Goal: Task Accomplishment & Management: Use online tool/utility

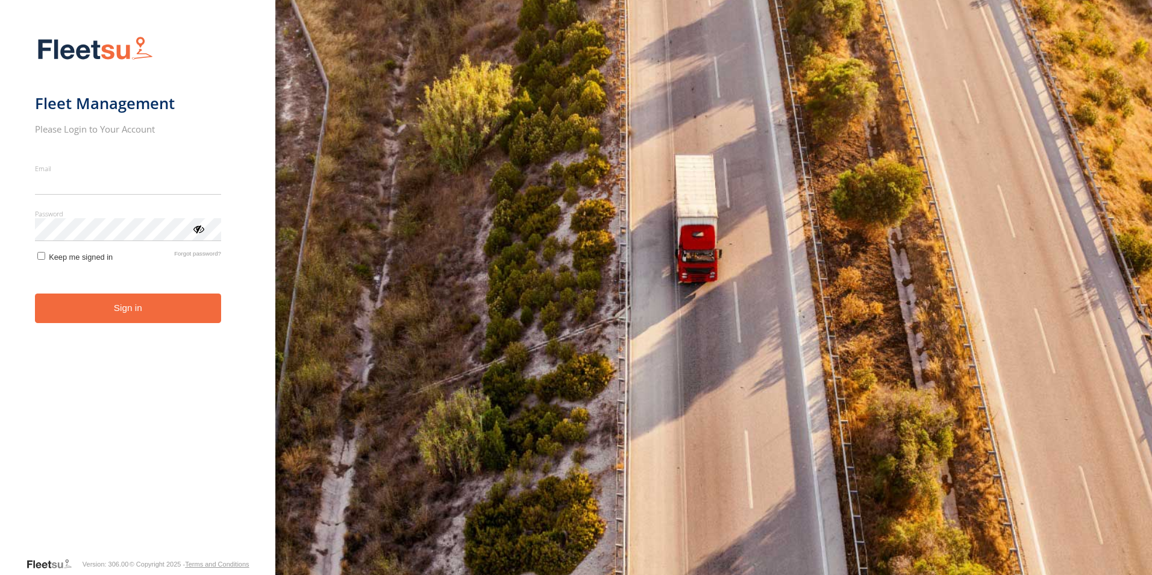
type input "**********"
click at [107, 314] on button "Sign in" at bounding box center [128, 309] width 186 height 30
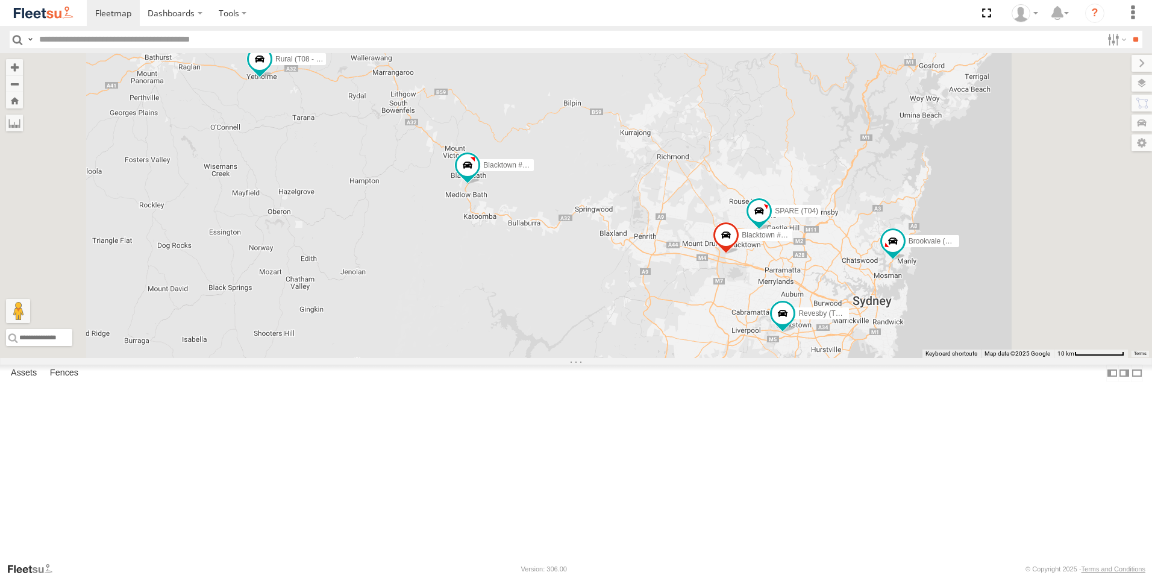
click at [0, 0] on span at bounding box center [0, 0] width 0 height 0
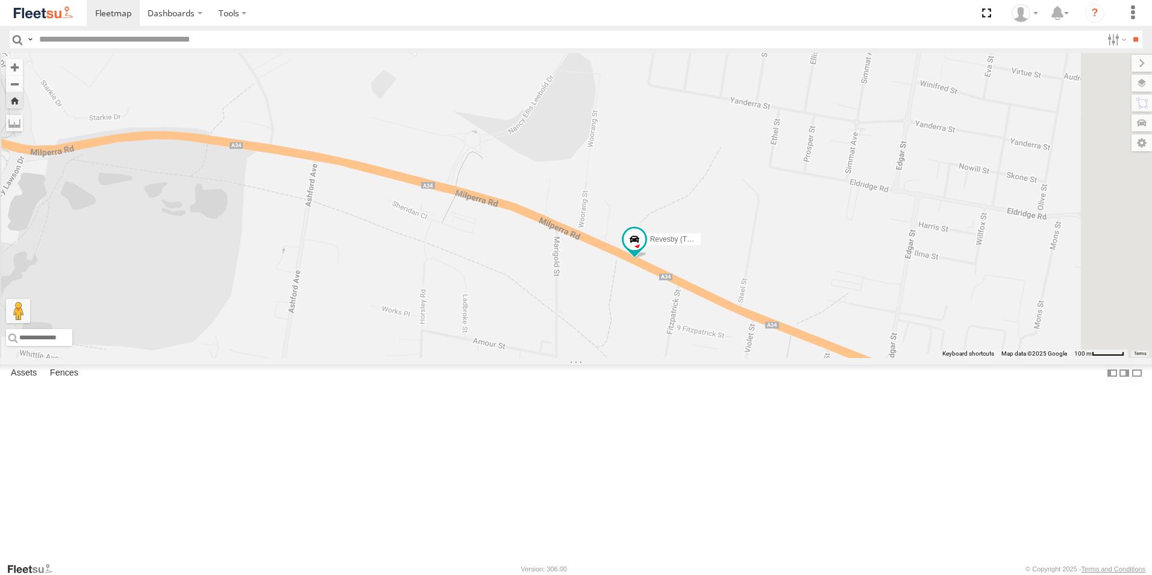
click at [0, 0] on span at bounding box center [0, 0] width 0 height 0
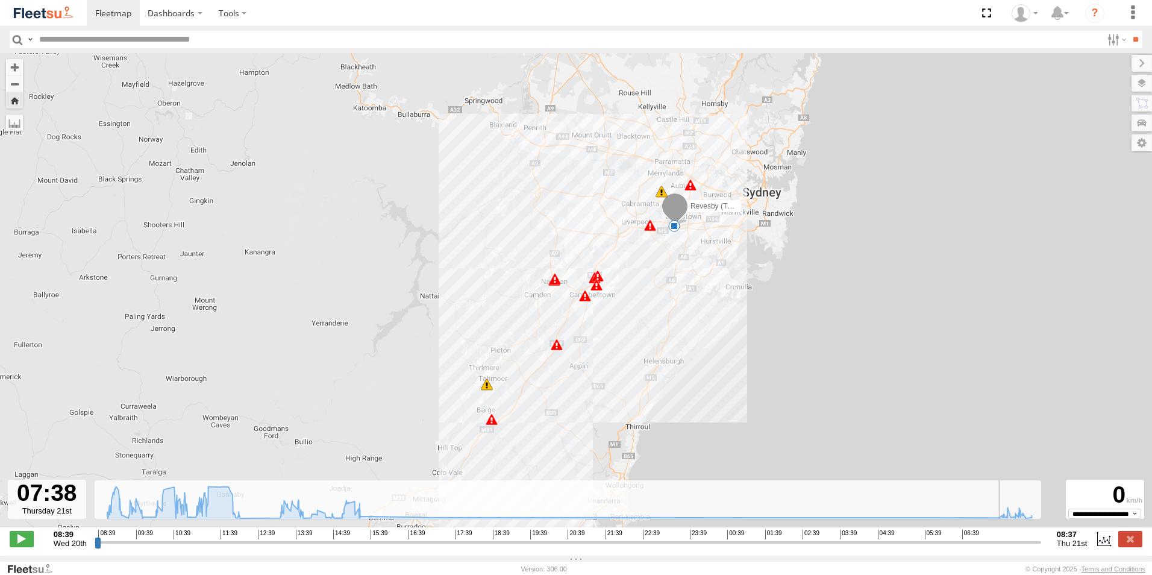
drag, startPoint x: 96, startPoint y: 551, endPoint x: 999, endPoint y: 606, distance: 904.5
click at [999, 548] on input "range" at bounding box center [568, 541] width 947 height 11
click at [22, 539] on span at bounding box center [22, 539] width 24 height 16
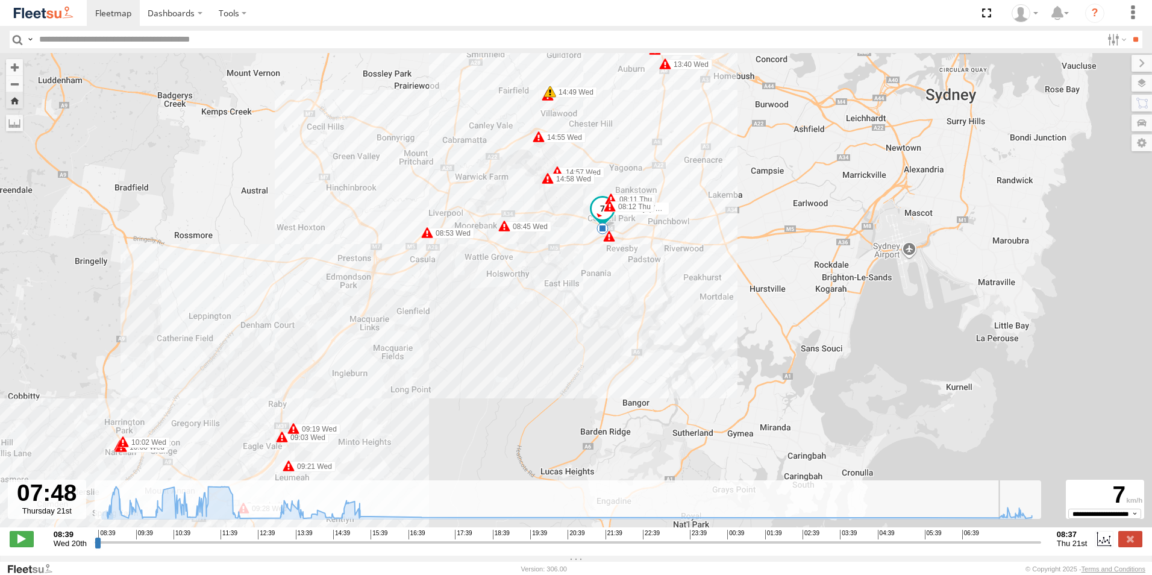
drag, startPoint x: 577, startPoint y: 219, endPoint x: 626, endPoint y: 294, distance: 88.4
click at [626, 294] on div "Revesby (T07 - [PERSON_NAME]) 09:03 Wed 09:19 Wed 09:21 Wed 09:28 Wed 09:39 Wed…" at bounding box center [576, 296] width 1152 height 487
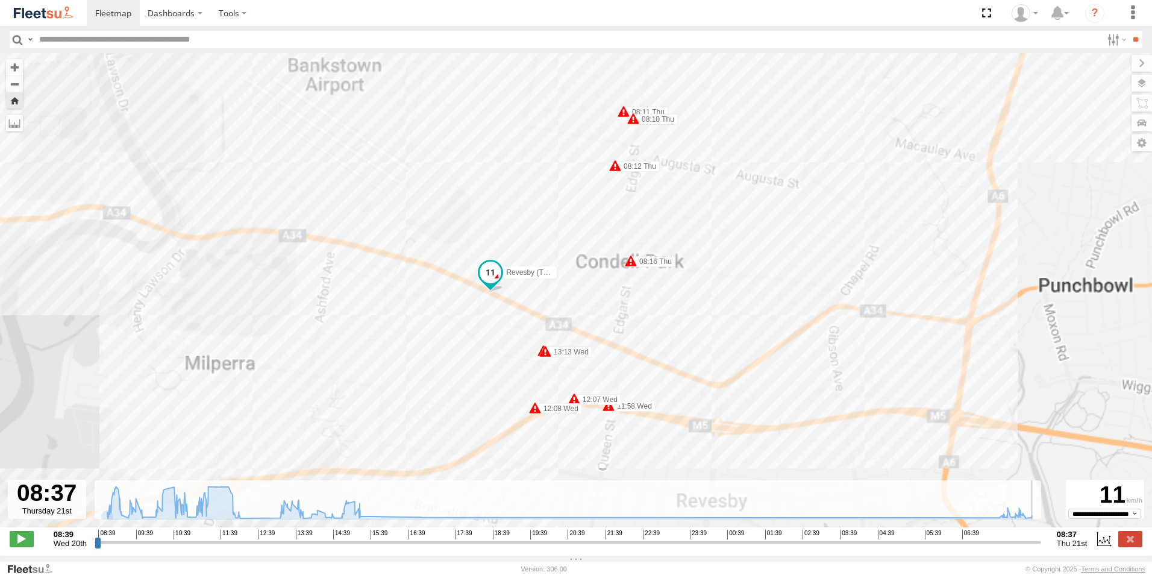
type input "**********"
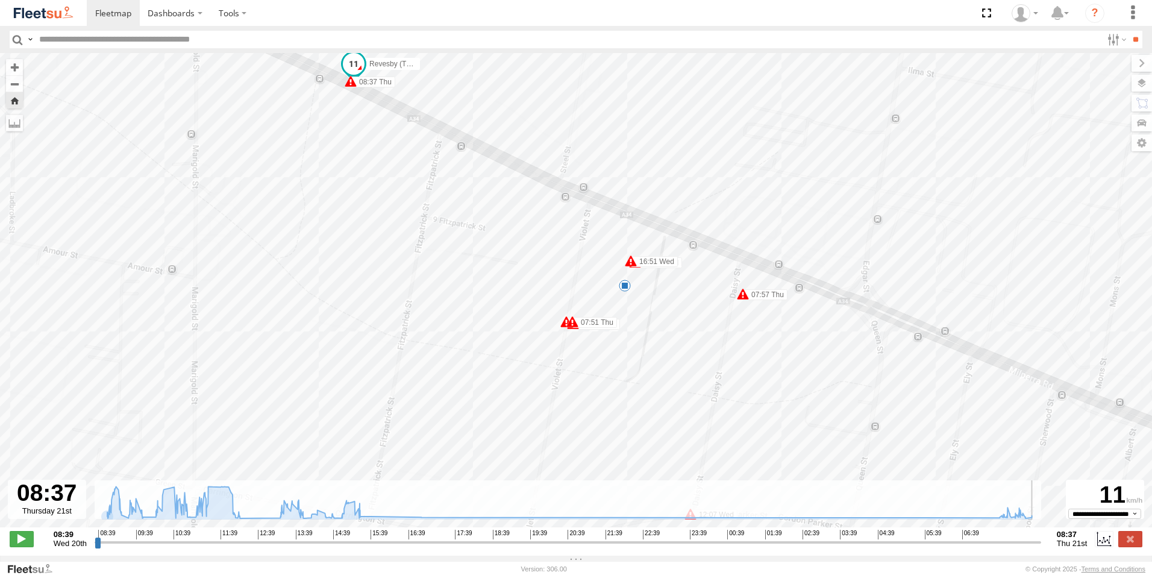
drag, startPoint x: 703, startPoint y: 300, endPoint x: 629, endPoint y: 206, distance: 120.6
click at [629, 206] on div "Revesby (T07 - [PERSON_NAME]) 09:03 Wed 09:19 Wed 09:21 Wed 09:28 Wed 09:39 Wed…" at bounding box center [576, 296] width 1152 height 487
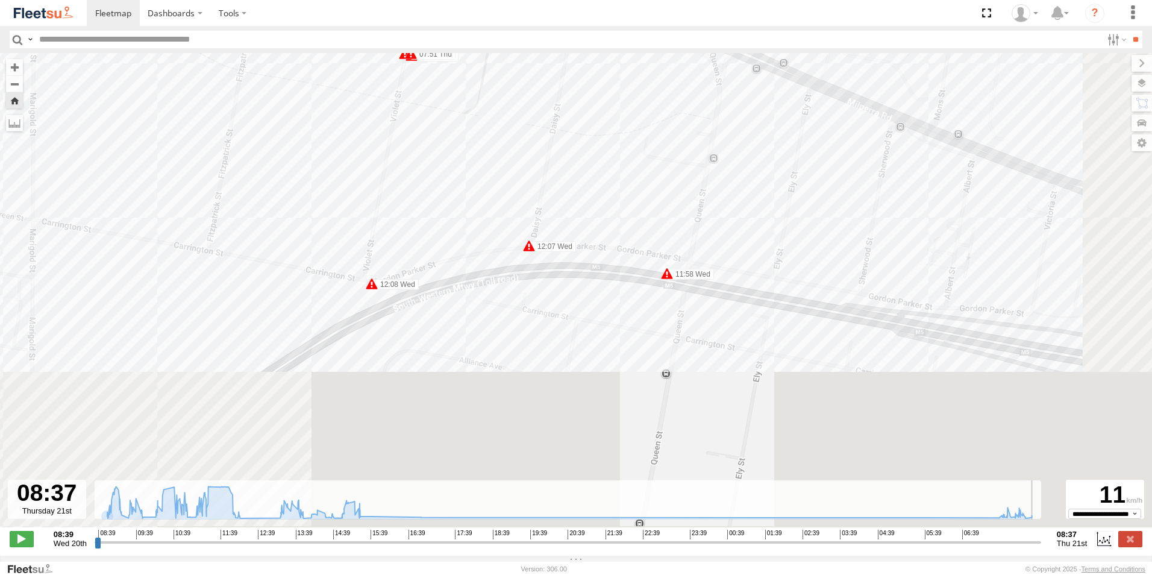
drag, startPoint x: 724, startPoint y: 348, endPoint x: 562, endPoint y: 77, distance: 316.0
click at [562, 77] on div "Revesby (T07 - [PERSON_NAME]) 09:03 Wed 09:19 Wed 09:21 Wed 09:28 Wed 09:39 Wed…" at bounding box center [576, 296] width 1152 height 487
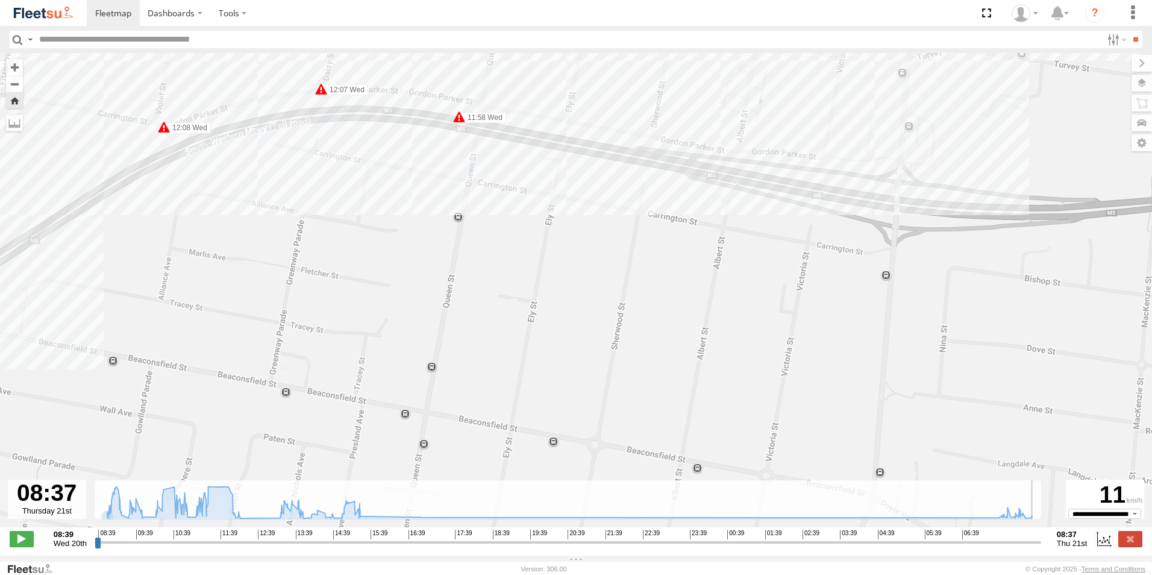
drag, startPoint x: 824, startPoint y: 422, endPoint x: 628, endPoint y: 283, distance: 240.3
click at [628, 283] on div "Revesby (T07 - [PERSON_NAME]) 09:03 Wed 09:19 Wed 09:21 Wed 09:28 Wed 09:39 Wed…" at bounding box center [576, 296] width 1152 height 487
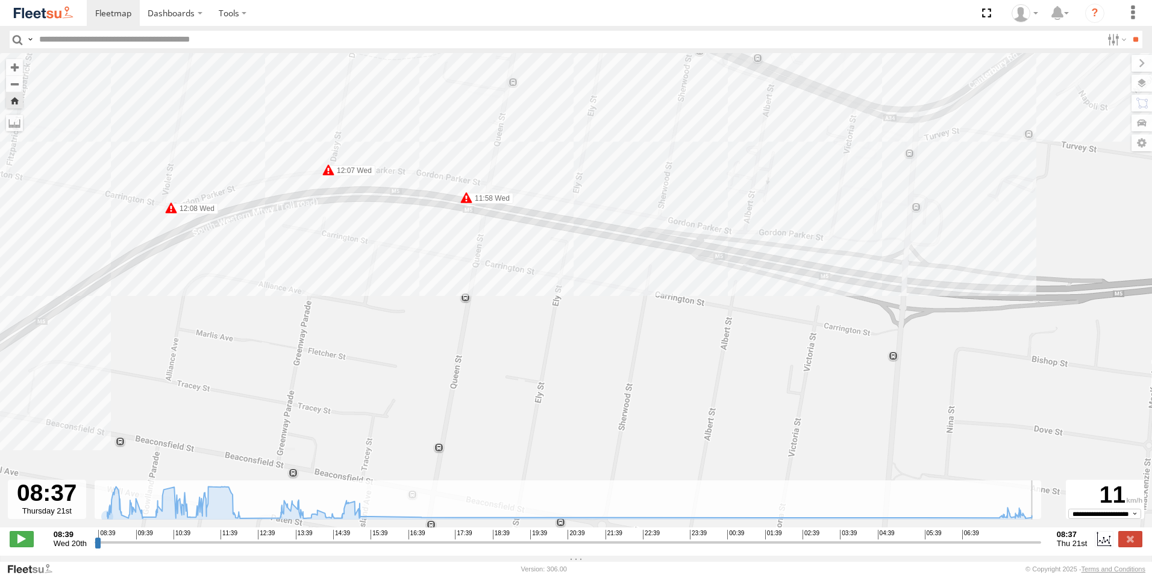
drag, startPoint x: 661, startPoint y: 266, endPoint x: 660, endPoint y: 318, distance: 51.2
click at [660, 318] on div "Revesby (T07 - [PERSON_NAME]) 09:03 Wed 09:19 Wed 09:21 Wed 09:28 Wed 09:39 Wed…" at bounding box center [576, 296] width 1152 height 487
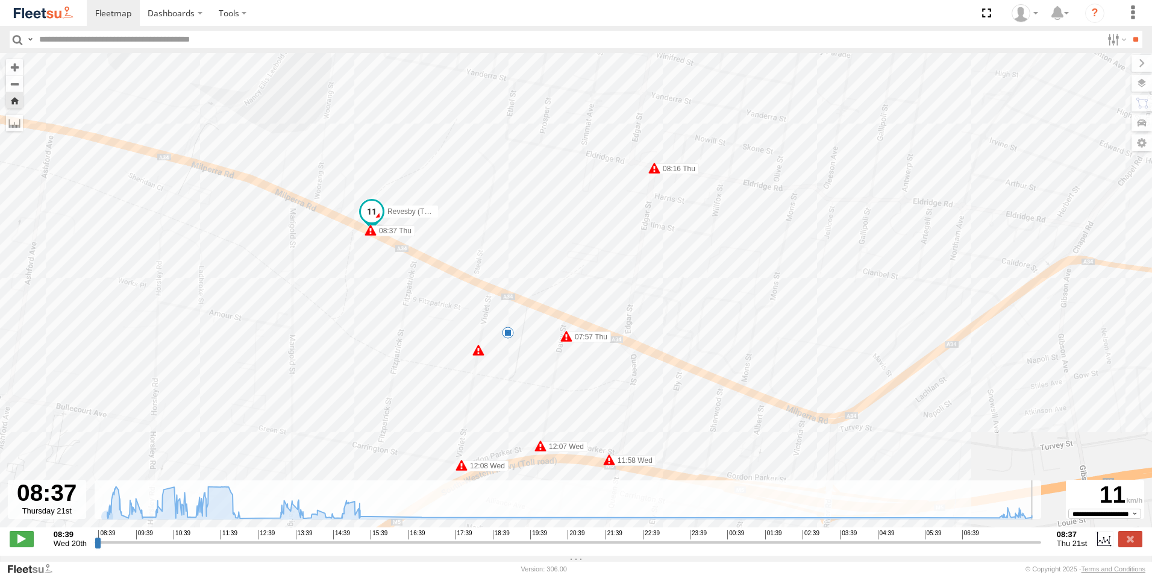
drag, startPoint x: 485, startPoint y: 169, endPoint x: 598, endPoint y: 391, distance: 249.3
click at [598, 391] on div "Revesby (T07 - [PERSON_NAME]) 09:03 Wed 09:19 Wed 09:21 Wed 09:28 Wed 09:39 Wed…" at bounding box center [576, 296] width 1152 height 487
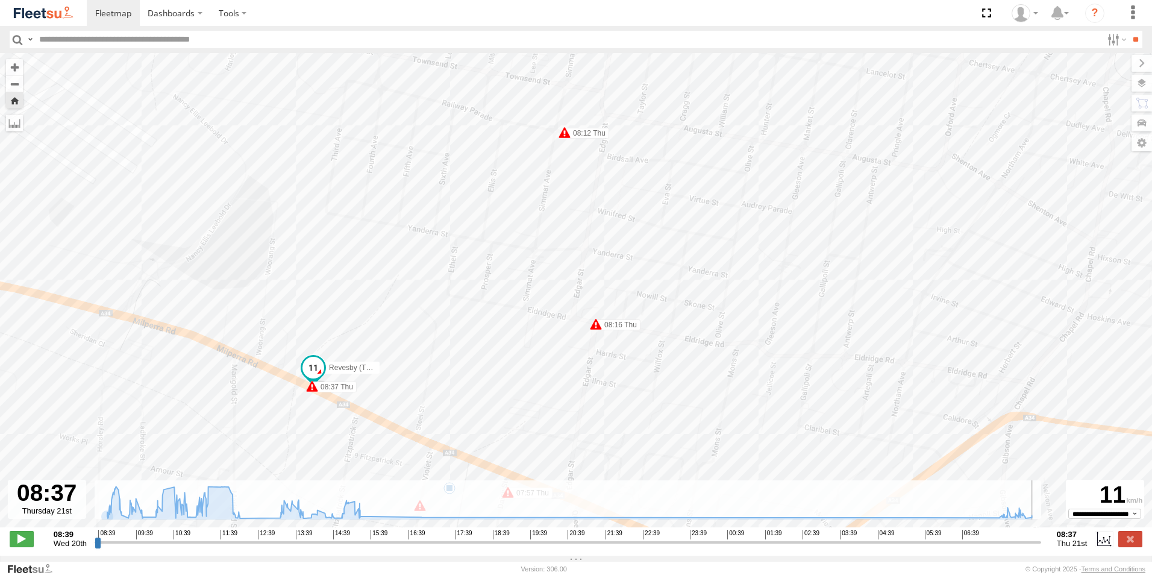
drag, startPoint x: 567, startPoint y: 218, endPoint x: 493, endPoint y: 389, distance: 186.0
click at [493, 389] on div "Revesby (T07 - [PERSON_NAME]) 09:03 Wed 09:19 Wed 09:21 Wed 09:28 Wed 09:39 Wed…" at bounding box center [576, 296] width 1152 height 487
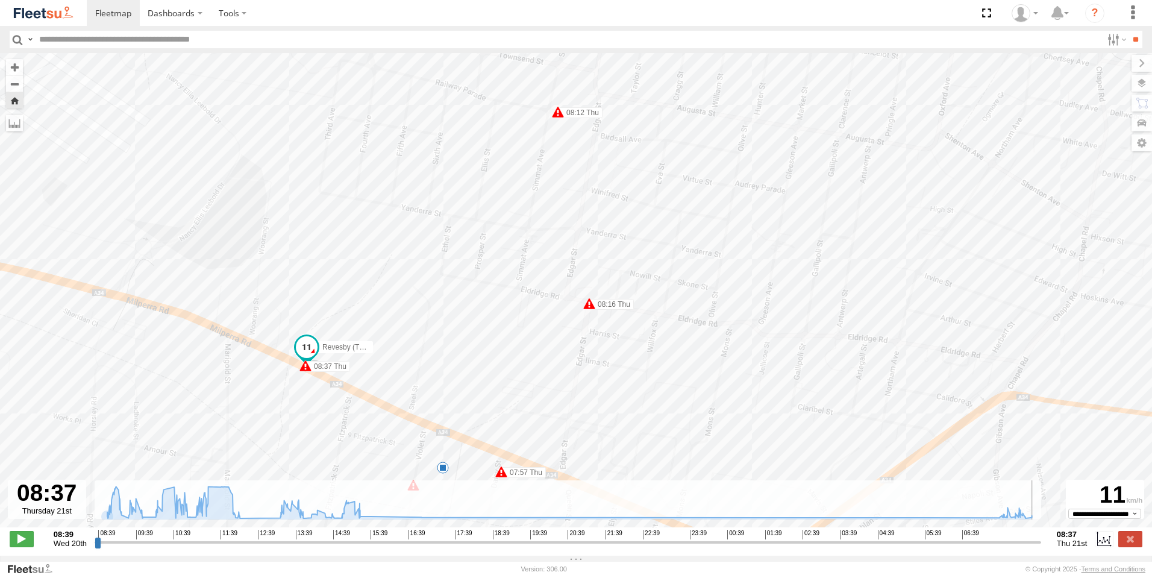
drag, startPoint x: 494, startPoint y: 199, endPoint x: 505, endPoint y: 141, distance: 58.9
click at [505, 141] on div "Revesby (T07 - [PERSON_NAME]) 09:03 Wed 09:19 Wed 09:21 Wed 09:28 Wed 09:39 Wed…" at bounding box center [576, 296] width 1152 height 487
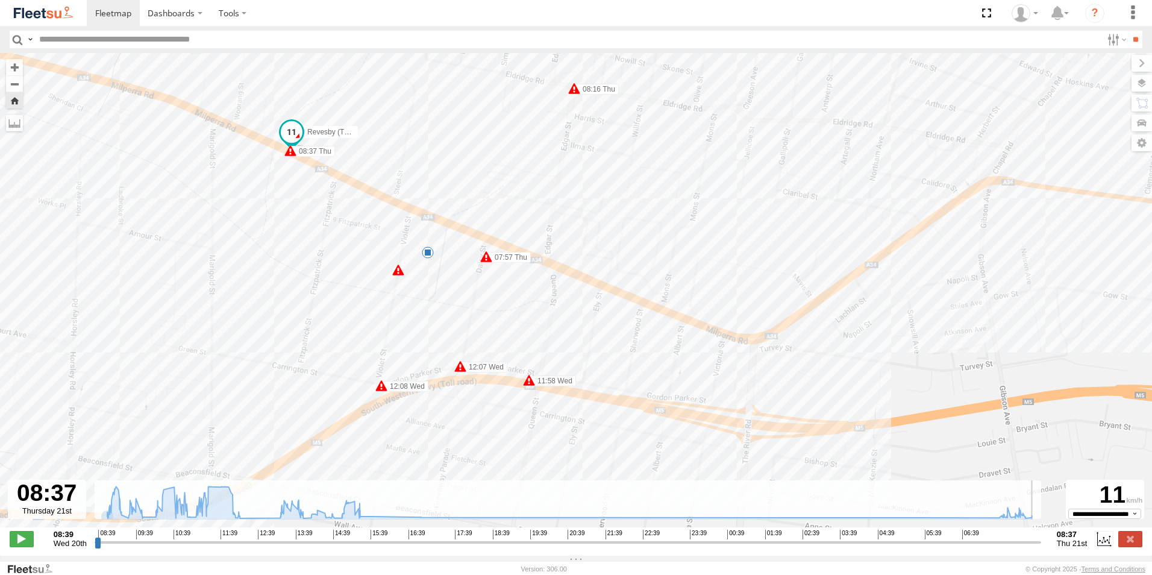
drag, startPoint x: 534, startPoint y: 180, endPoint x: 524, endPoint y: 71, distance: 110.2
click at [524, 71] on div "Revesby (T07 - [PERSON_NAME]) 09:03 Wed 09:19 Wed 09:21 Wed 09:28 Wed 09:39 Wed…" at bounding box center [576, 296] width 1152 height 487
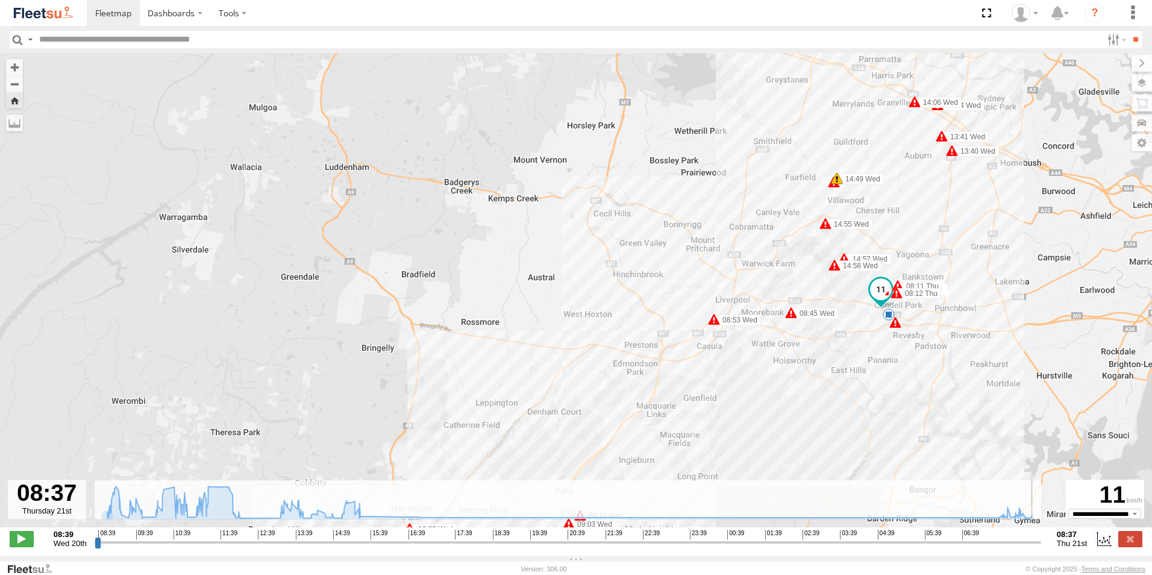
click at [71, 548] on span "Wed 20th" at bounding box center [70, 543] width 33 height 9
click at [72, 548] on span "Wed 20th" at bounding box center [70, 543] width 33 height 9
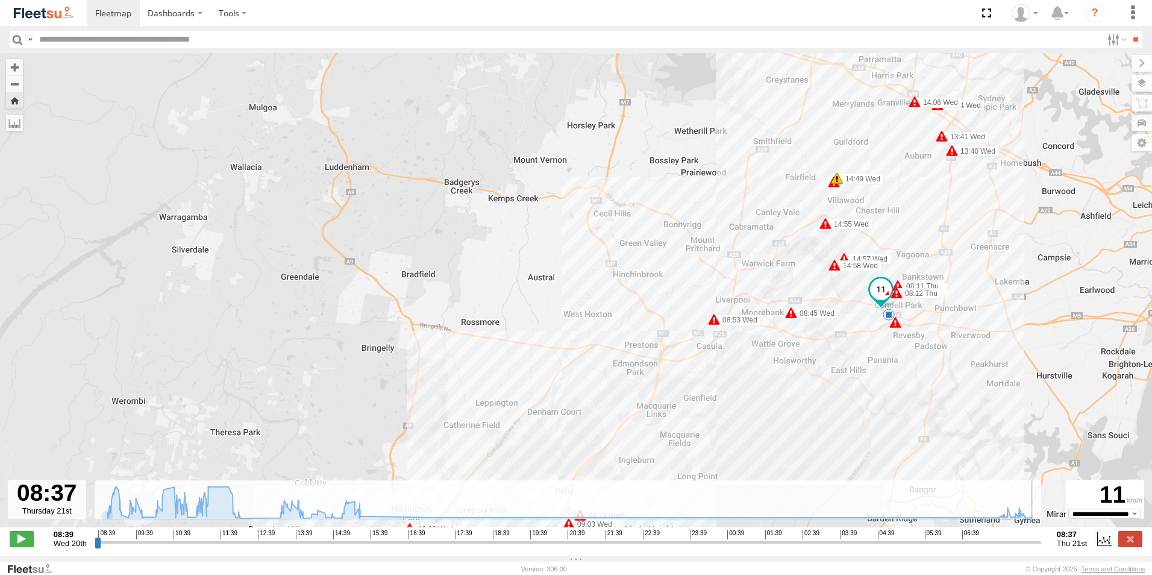
click at [1072, 545] on span "Thu 21st" at bounding box center [1072, 543] width 30 height 9
click at [1071, 545] on span "Thu 21st" at bounding box center [1072, 543] width 30 height 9
click at [1070, 545] on span "Thu 21st" at bounding box center [1072, 543] width 30 height 9
